Goal: Task Accomplishment & Management: Use online tool/utility

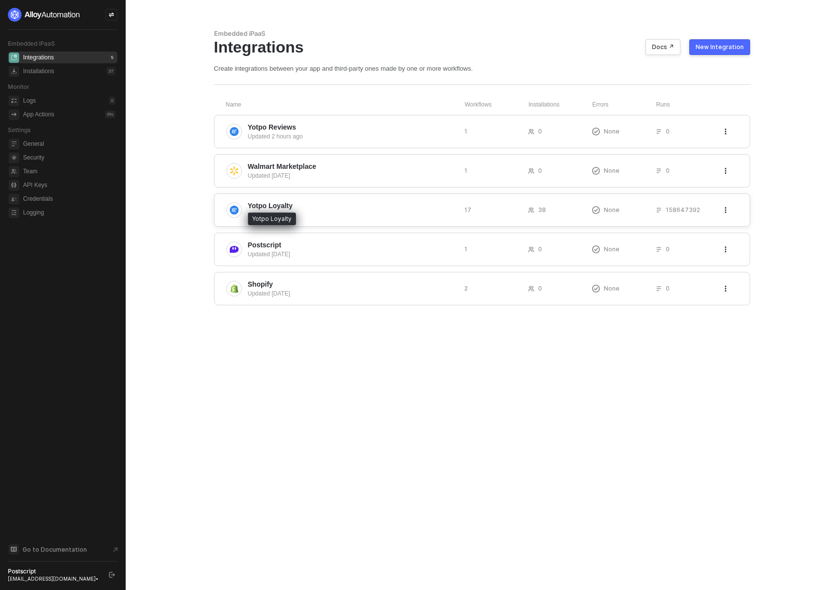
click at [281, 206] on span "Yotpo Loyalty" at bounding box center [270, 206] width 45 height 10
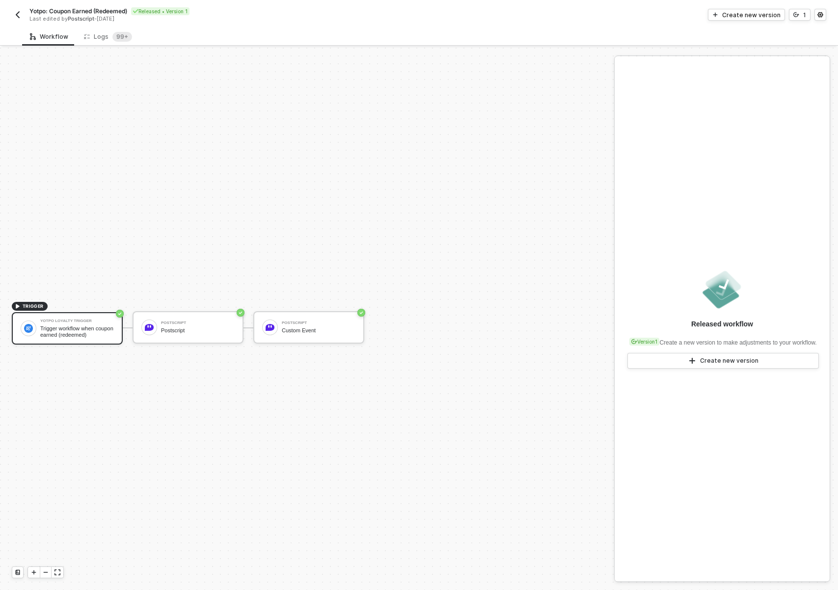
scroll to position [18, 0]
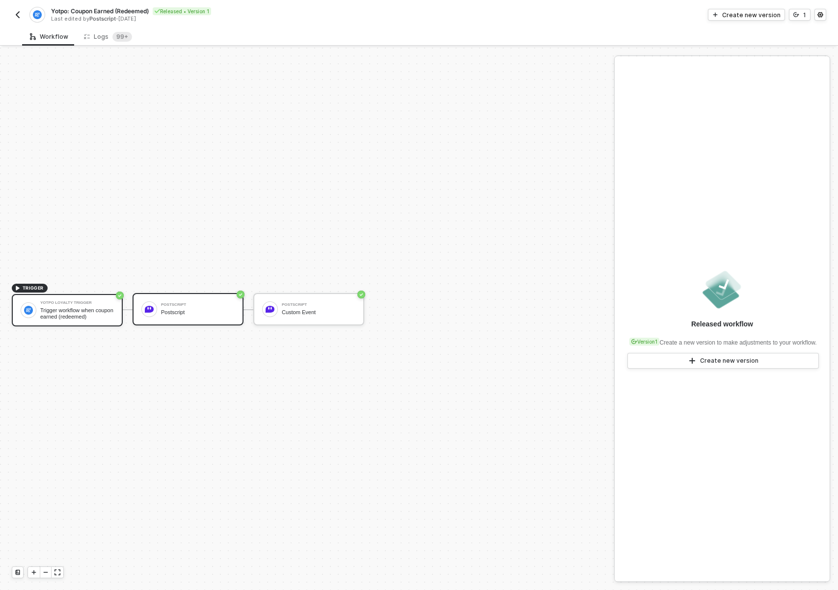
click at [196, 318] on div "Postscript Postscript" at bounding box center [198, 309] width 74 height 19
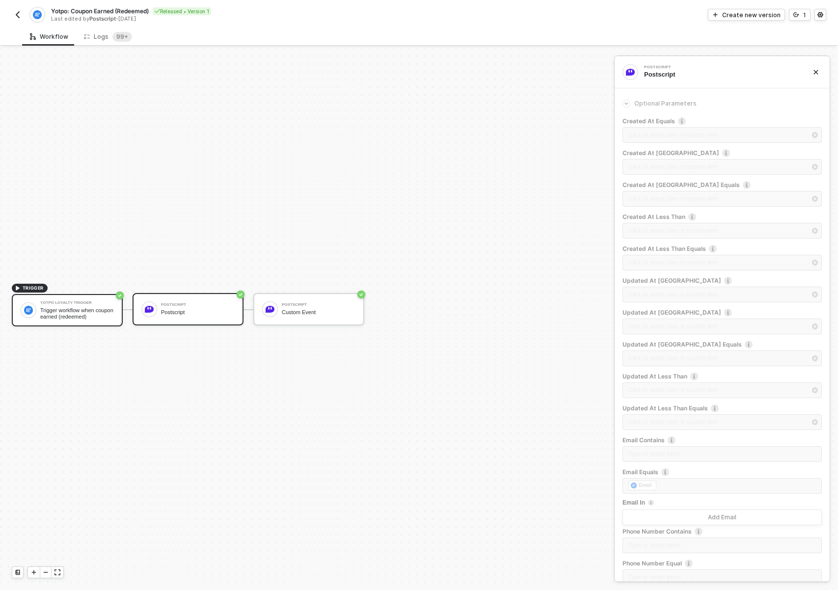
click at [83, 314] on div "Trigger workflow when coupon earned (redeemed)" at bounding box center [77, 313] width 74 height 12
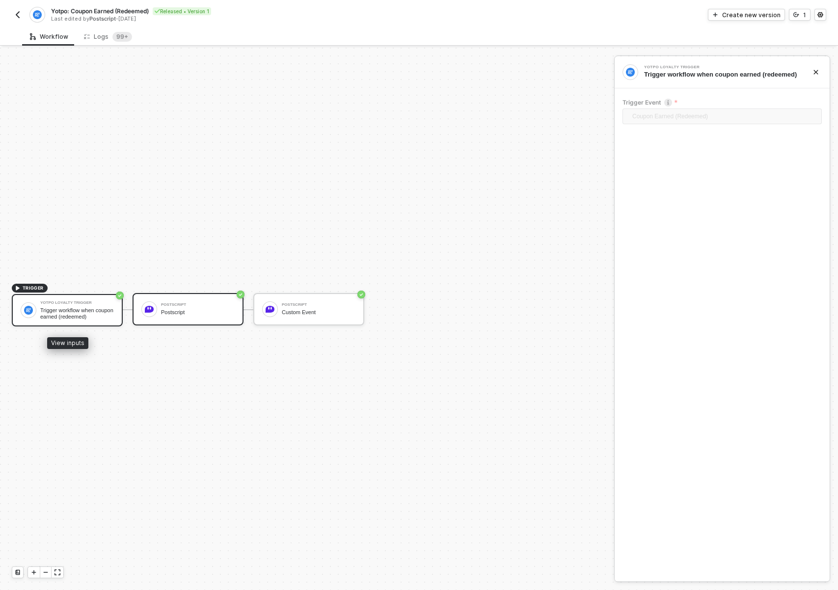
click at [186, 312] on div "Postscript" at bounding box center [198, 312] width 74 height 6
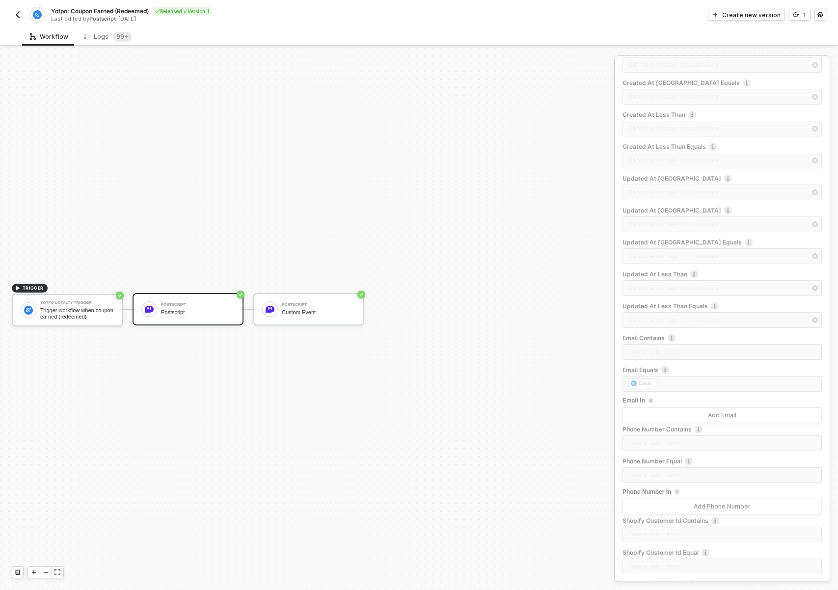
scroll to position [152, 0]
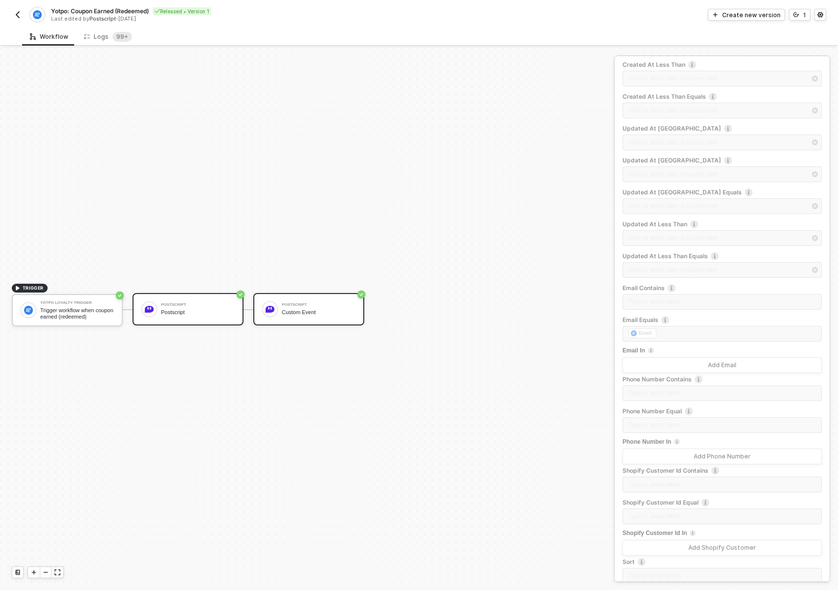
click at [314, 325] on div "Postscript Custom Event" at bounding box center [308, 309] width 111 height 32
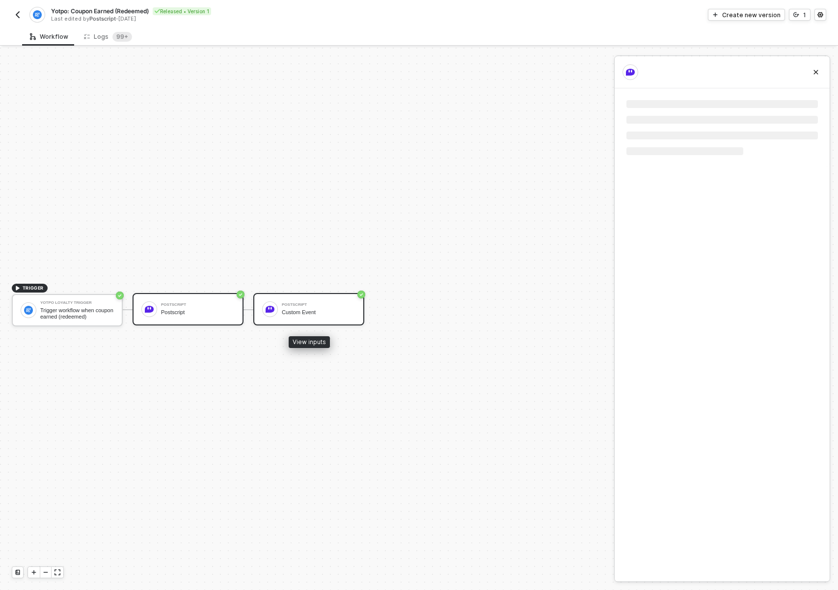
scroll to position [0, 0]
click at [163, 312] on div "Postscript" at bounding box center [198, 312] width 74 height 6
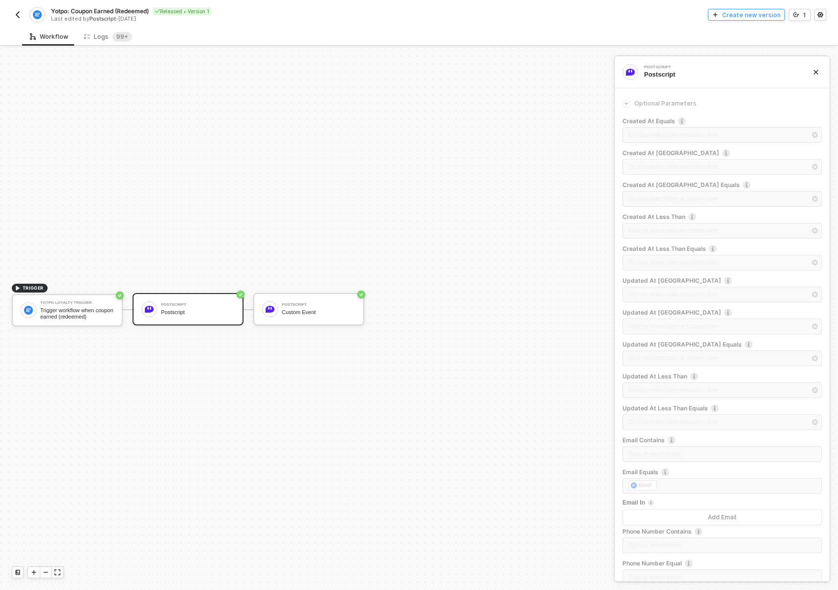
click at [772, 14] on div "Create new version" at bounding box center [751, 15] width 58 height 8
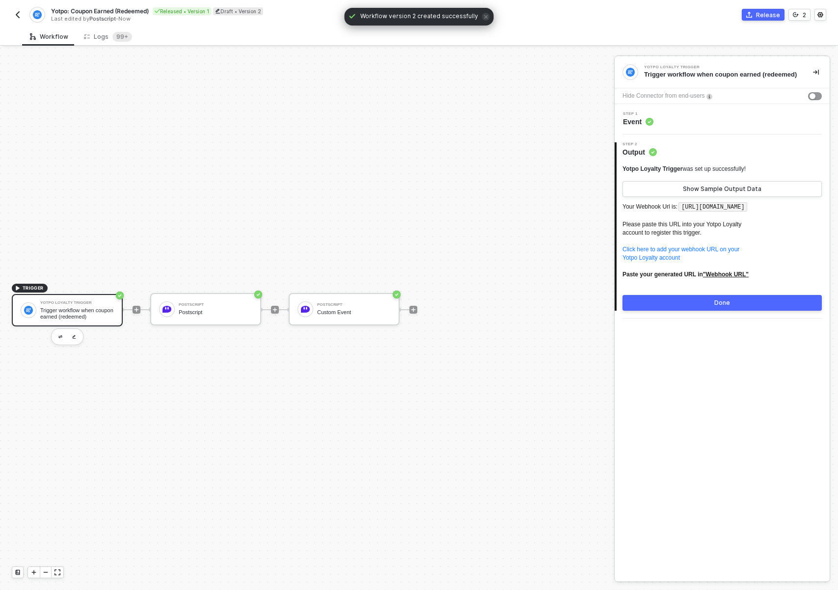
click at [673, 120] on div "Step 1 Event" at bounding box center [723, 119] width 213 height 15
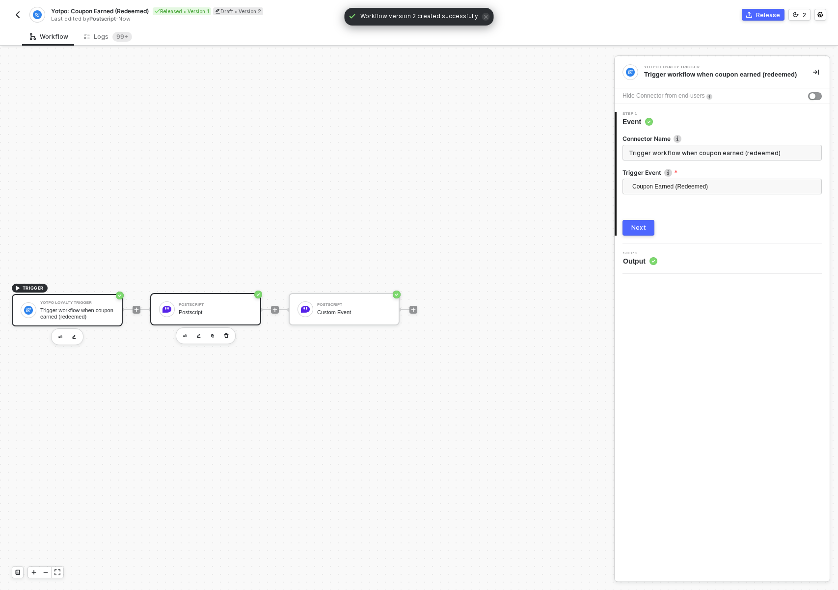
click at [216, 304] on div "Postscript" at bounding box center [216, 305] width 74 height 4
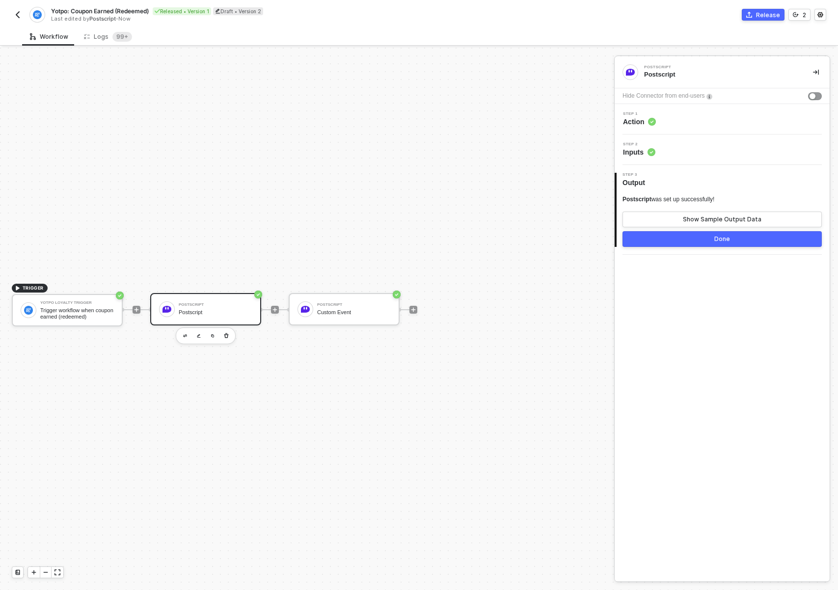
click at [676, 128] on div "Step 1 Action" at bounding box center [722, 119] width 215 height 30
click at [674, 124] on div "Step 1 Action" at bounding box center [723, 119] width 213 height 15
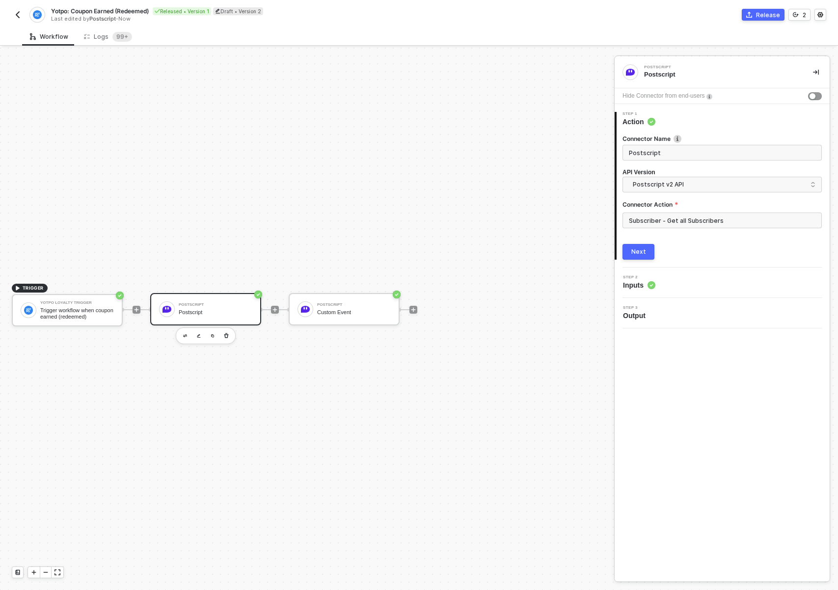
click at [669, 280] on div "Step 2 Inputs" at bounding box center [723, 282] width 213 height 15
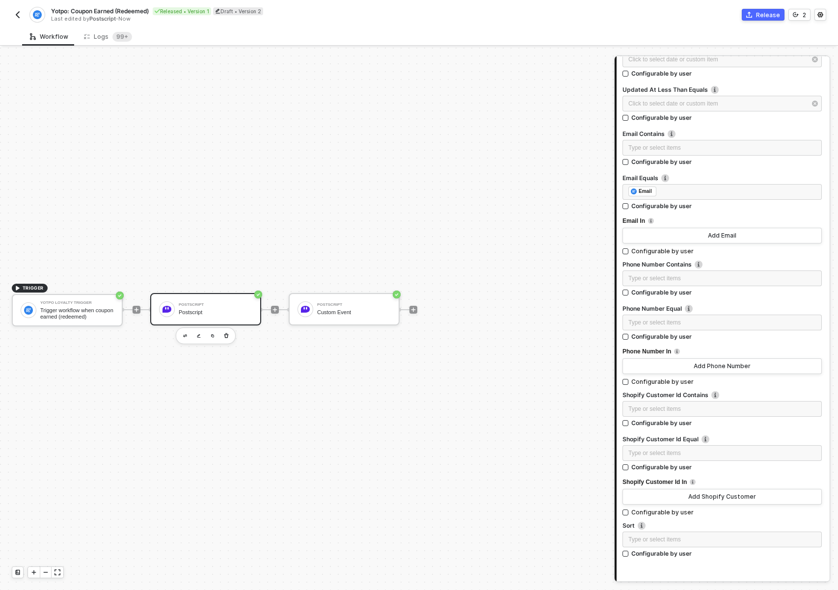
scroll to position [496, 0]
click at [358, 303] on div "Postscript" at bounding box center [354, 305] width 74 height 4
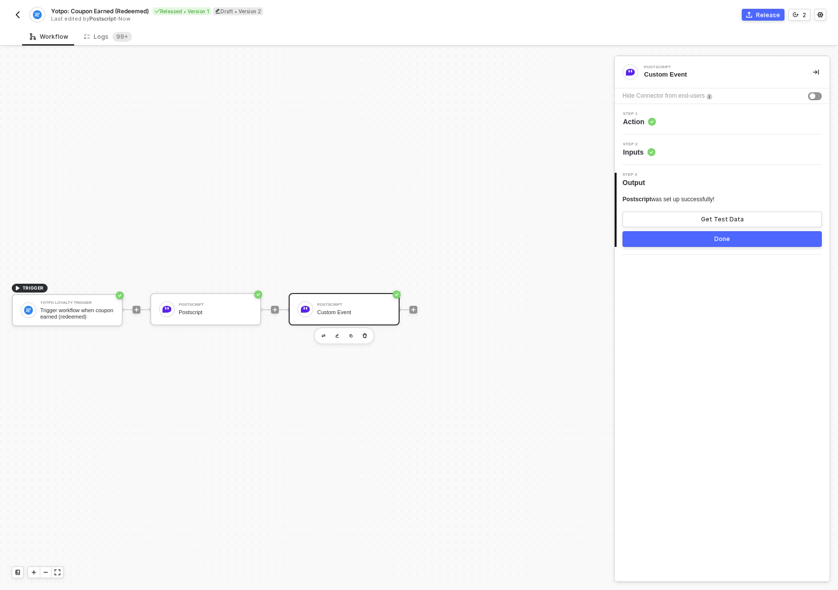
click at [673, 155] on div "Step 2 Inputs" at bounding box center [723, 149] width 213 height 15
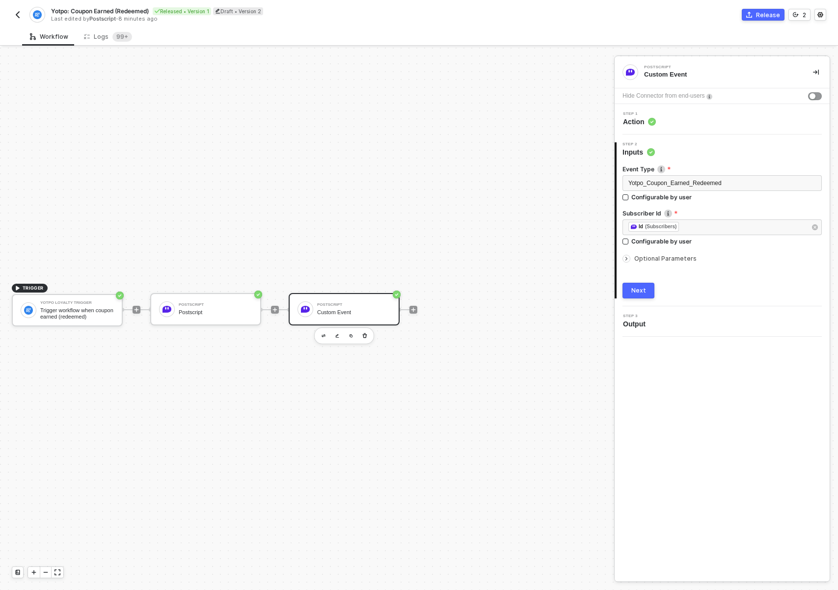
click at [215, 170] on div "TRIGGER Yotpo Loyalty Trigger Trigger workflow when coupon earned (redeemed) Po…" at bounding box center [304, 309] width 609 height 561
click at [15, 10] on button "button" at bounding box center [18, 15] width 12 height 12
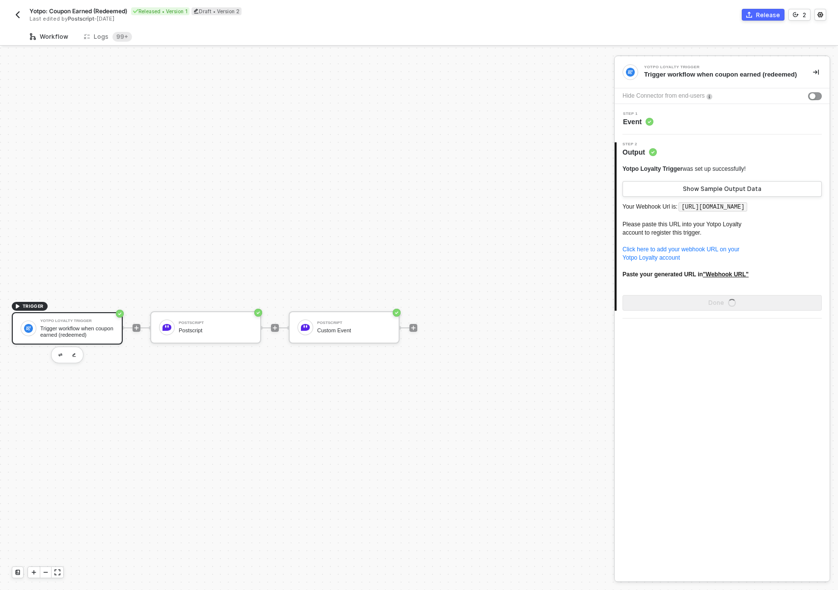
scroll to position [18, 0]
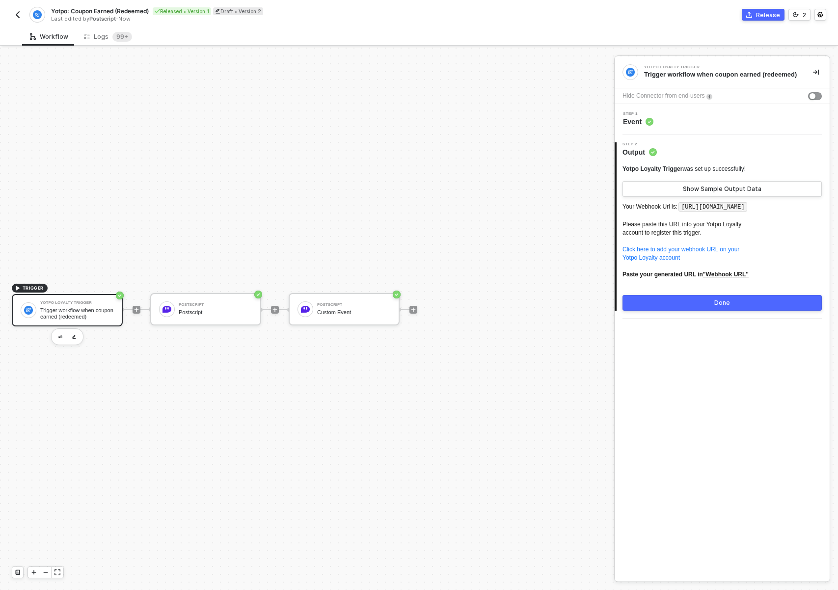
click at [20, 18] on img "button" at bounding box center [18, 15] width 8 height 8
